Goal: Find specific page/section: Find specific page/section

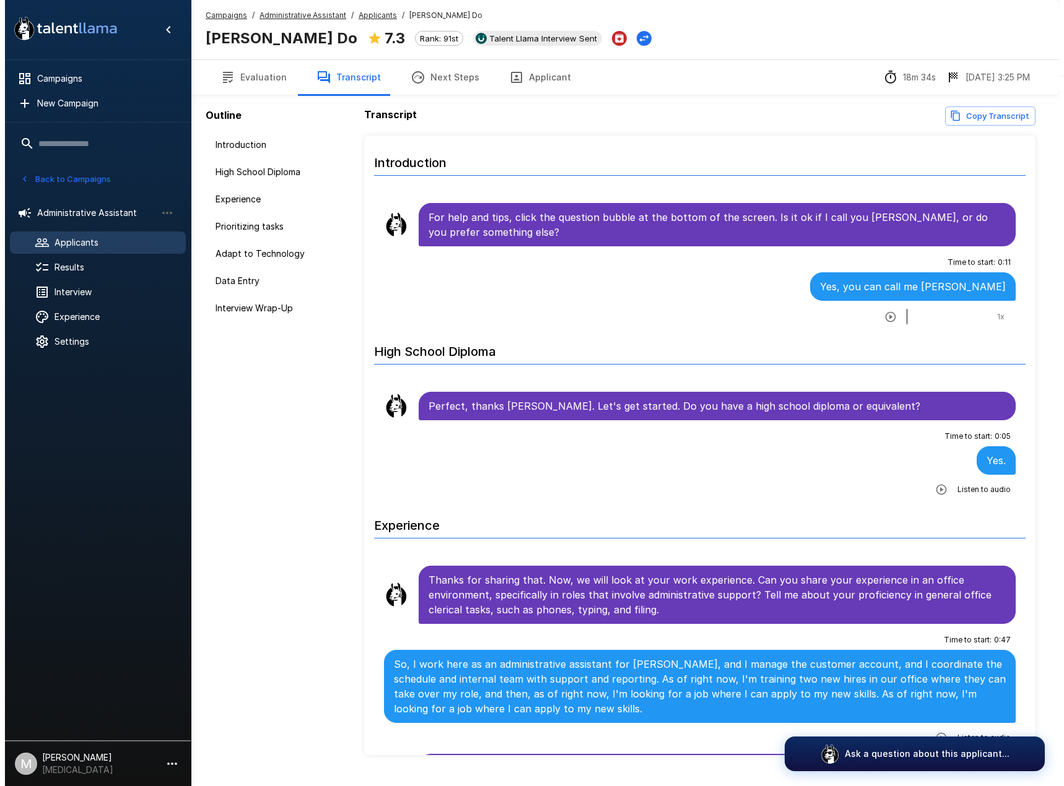
scroll to position [495, 0]
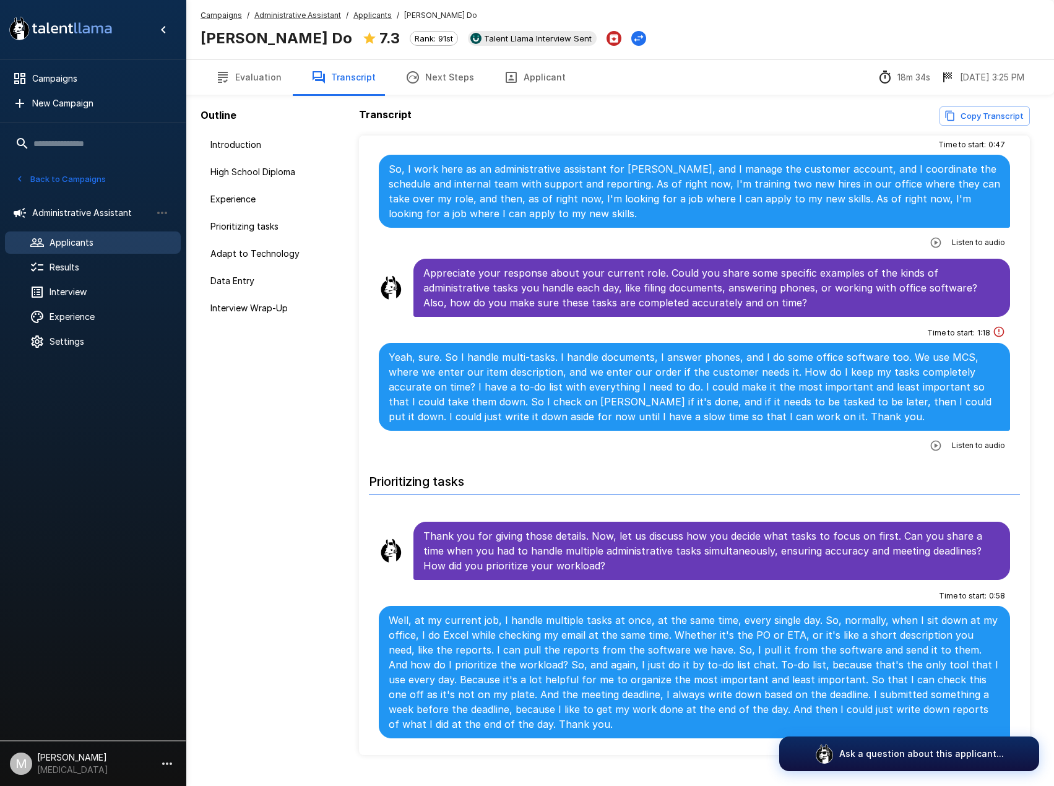
click at [233, 15] on u "Campaigns" at bounding box center [221, 15] width 41 height 9
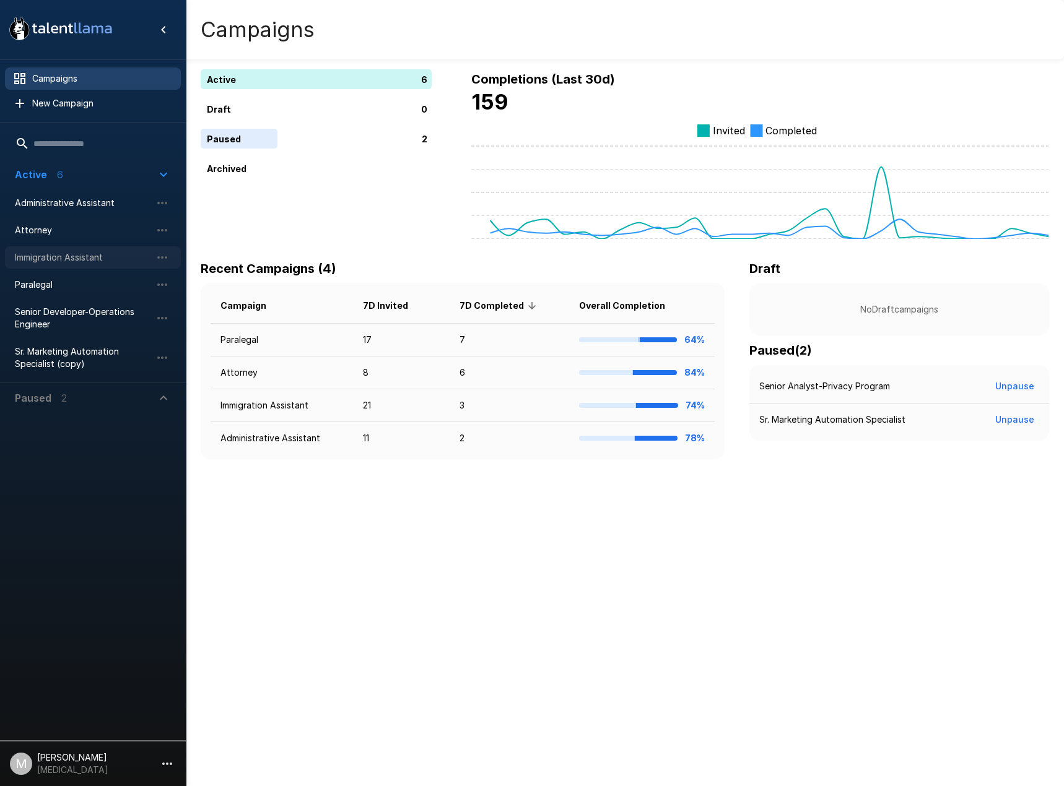
click at [111, 249] on div "Immigration Assistant" at bounding box center [93, 257] width 176 height 22
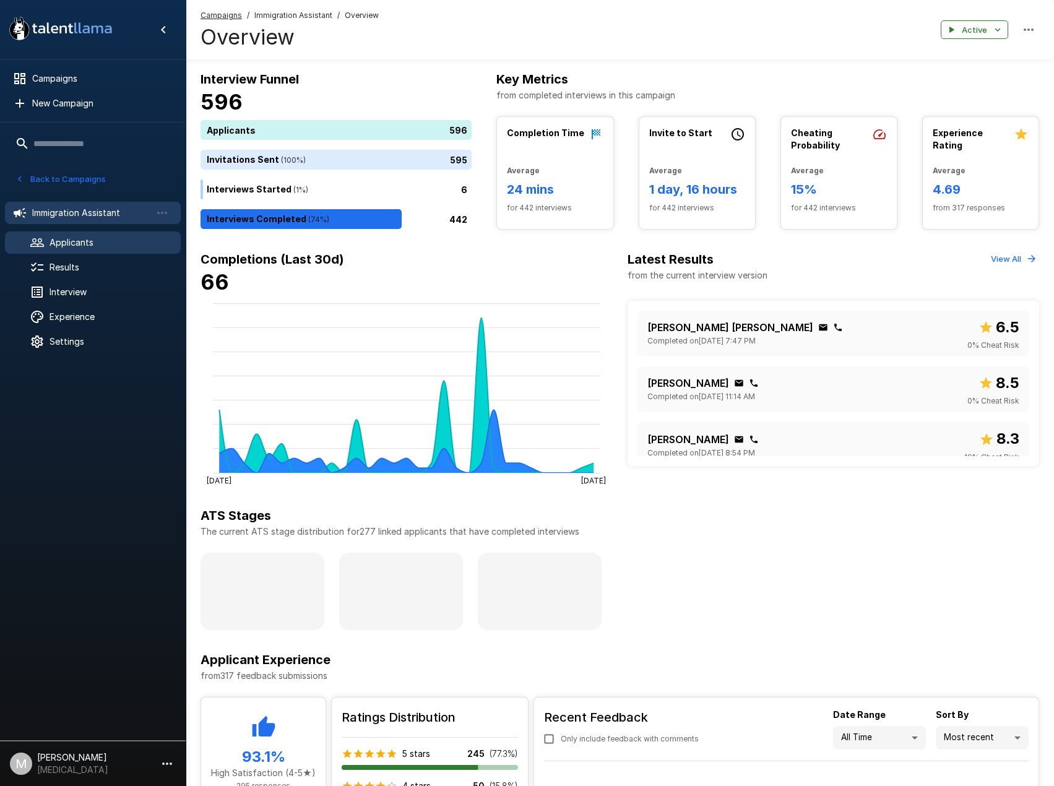
click at [74, 237] on span "Applicants" at bounding box center [110, 243] width 121 height 12
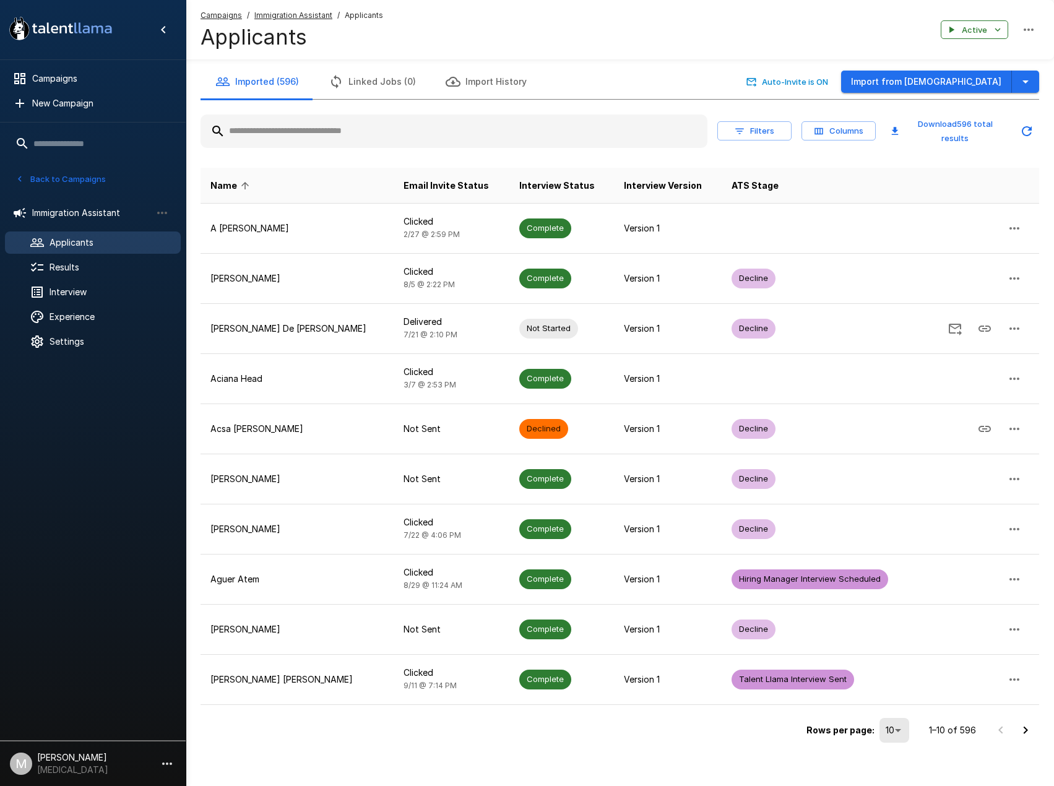
click at [312, 133] on input "text" at bounding box center [454, 131] width 507 height 22
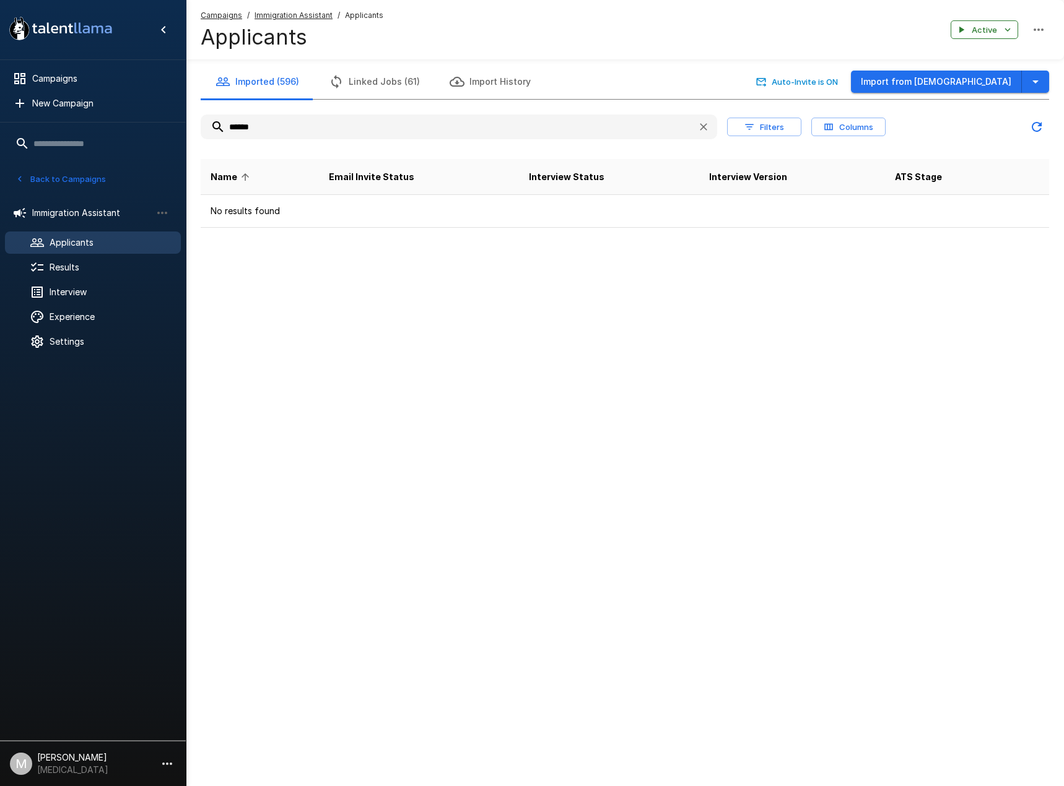
drag, startPoint x: 312, startPoint y: 133, endPoint x: 92, endPoint y: 196, distance: 228.5
click at [186, 199] on div ".st0{fill:#FFFFFF;} .st1{fill:#76a4ed;} Campaigns New Campaign Active 6 Adminis…" at bounding box center [625, 138] width 878 height 277
type input "*****"
